Goal: Check status: Check status

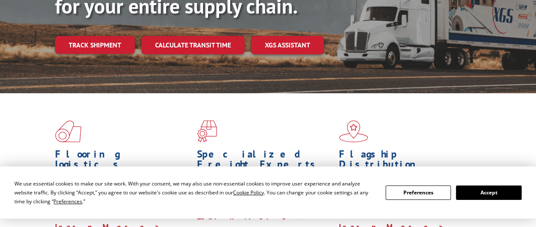
scroll to position [170, 0]
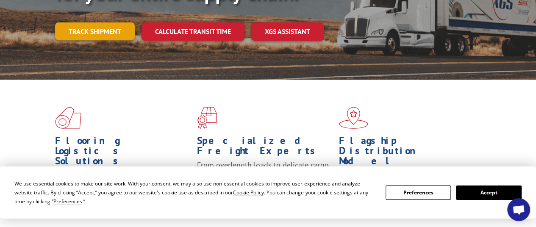
click at [113, 22] on link "Track shipment" at bounding box center [95, 31] width 80 height 18
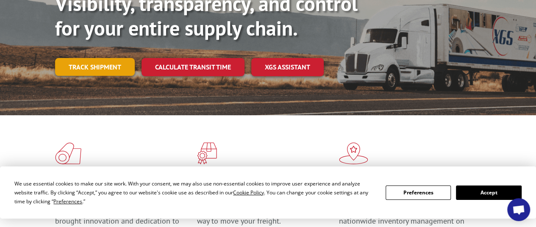
scroll to position [85, 0]
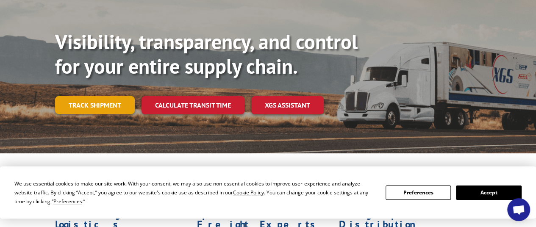
click at [97, 96] on link "Track shipment" at bounding box center [95, 105] width 80 height 18
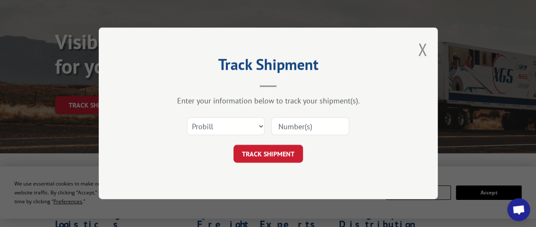
click at [287, 127] on input at bounding box center [310, 127] width 78 height 18
paste input "17498560"
type input "17498560"
click at [270, 153] on button "TRACK SHIPMENT" at bounding box center [269, 154] width 70 height 18
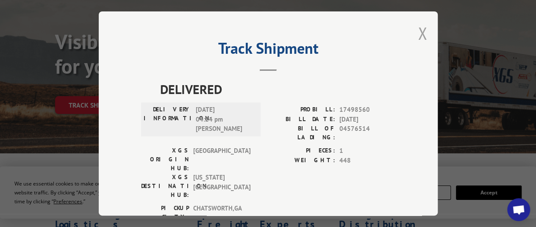
click at [418, 33] on button "Close modal" at bounding box center [422, 33] width 9 height 22
